Goal: Task Accomplishment & Management: Use online tool/utility

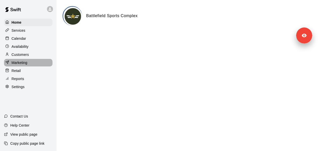
click at [31, 65] on div "Marketing" at bounding box center [28, 63] width 49 height 8
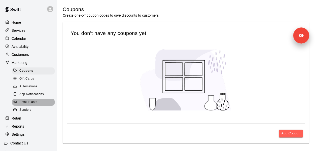
click at [37, 104] on span "Email Blasts" at bounding box center [28, 102] width 18 height 5
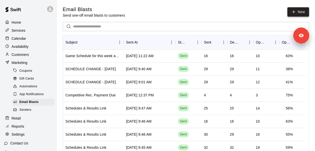
click at [291, 12] on icon at bounding box center [293, 12] width 5 height 5
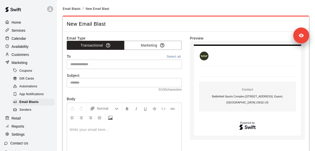
click at [130, 132] on div at bounding box center [124, 142] width 114 height 38
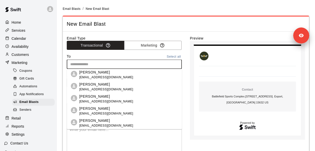
click at [117, 65] on input "text" at bounding box center [123, 64] width 111 height 6
